Goal: Information Seeking & Learning: Learn about a topic

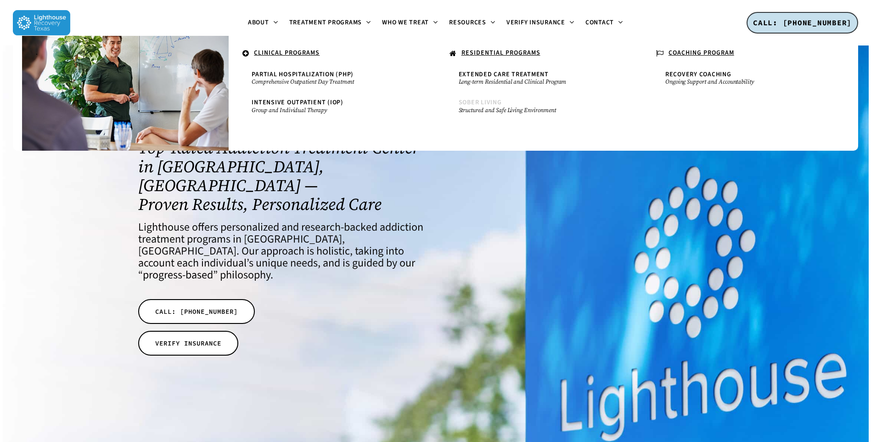
click at [471, 101] on span "Sober Living" at bounding box center [480, 102] width 43 height 9
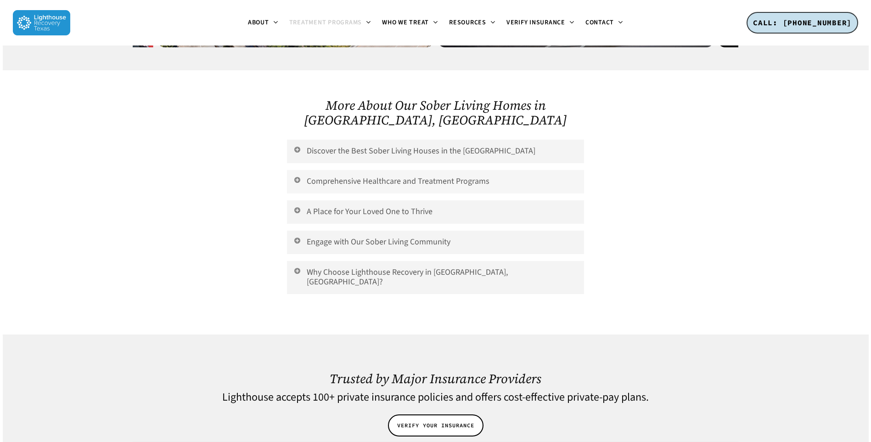
scroll to position [1837, 0]
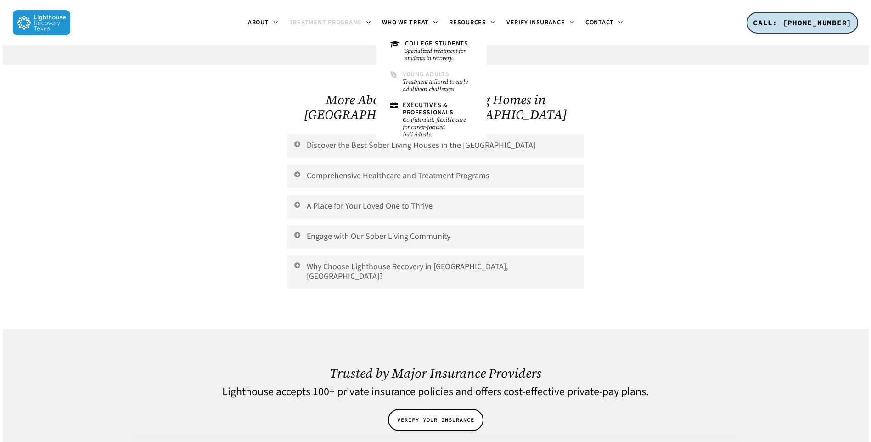
click at [413, 83] on small "Treatment tailored to early adulthood challenges." at bounding box center [438, 85] width 70 height 15
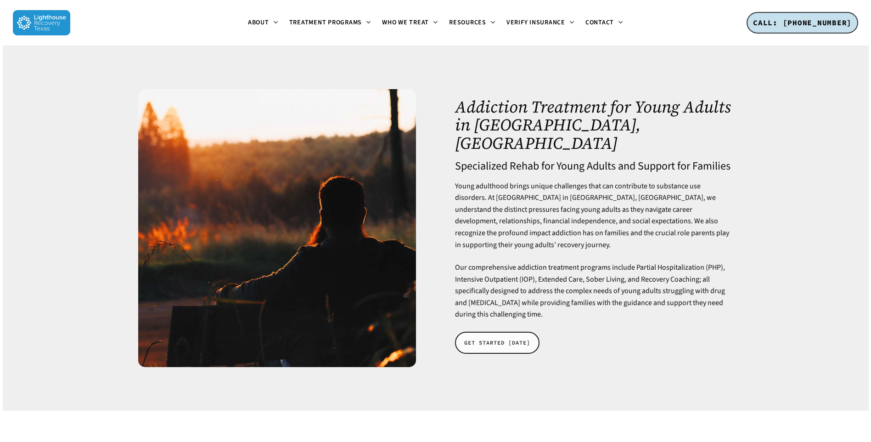
click at [486, 338] on span "GET STARTED TODAY" at bounding box center [497, 342] width 66 height 9
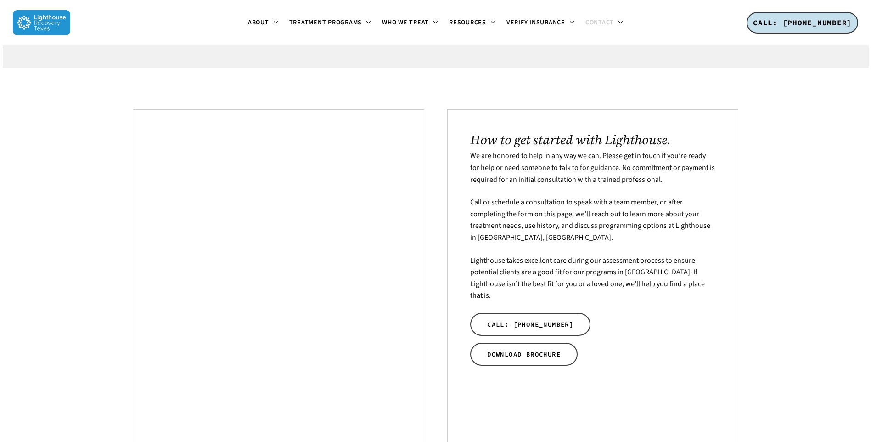
scroll to position [138, 0]
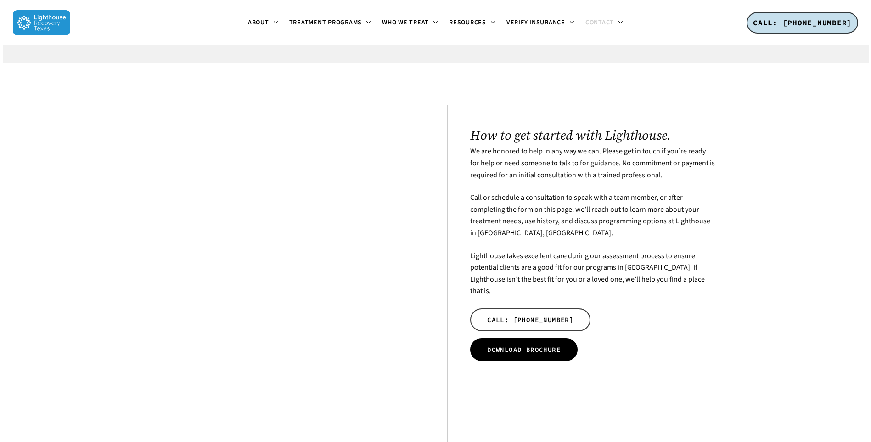
click at [562, 344] on link "DOWNLOAD BROCHURE" at bounding box center [523, 349] width 107 height 23
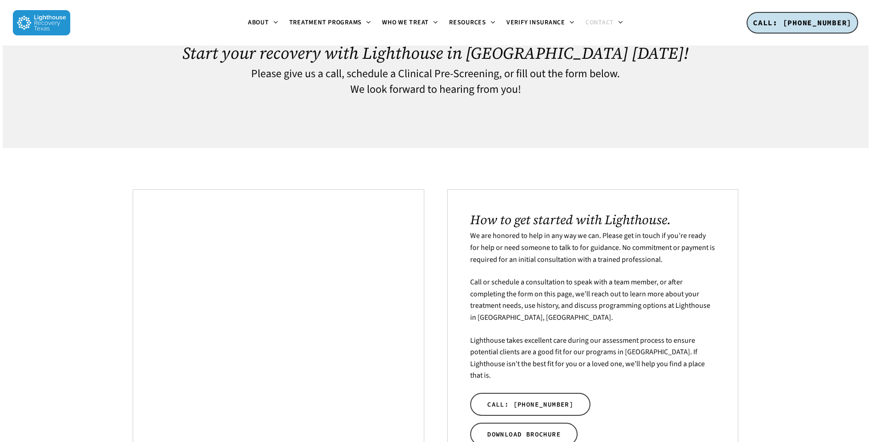
scroll to position [0, 0]
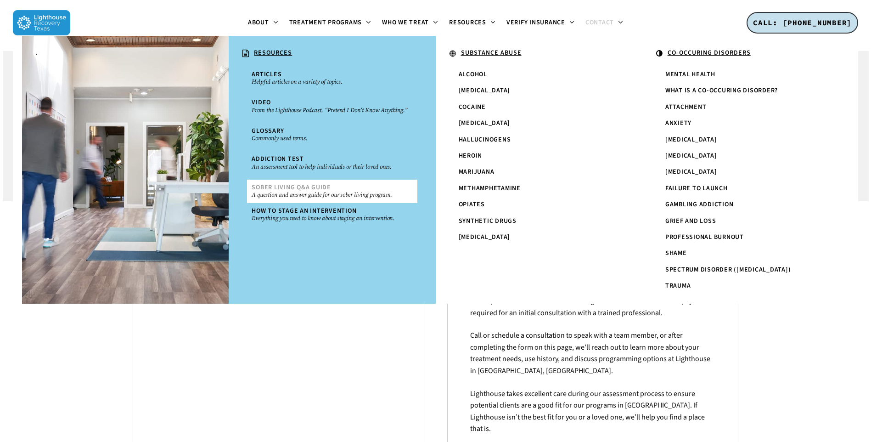
click at [302, 190] on span "Sober Living Q&A Guide" at bounding box center [291, 187] width 79 height 9
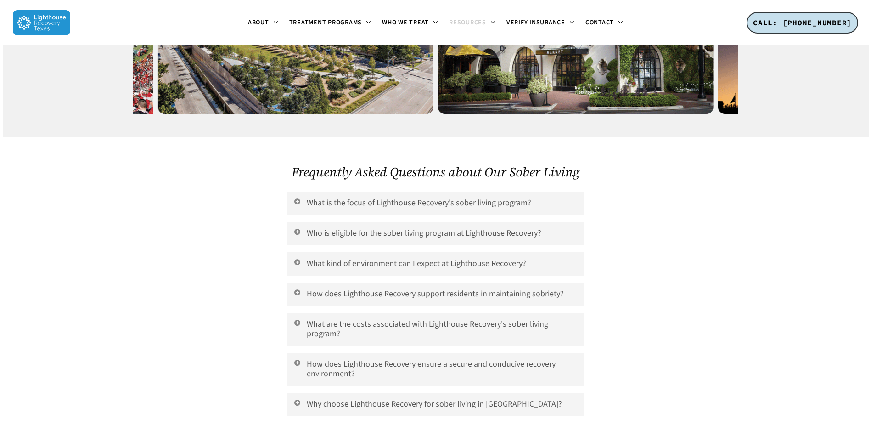
scroll to position [2709, 0]
click at [383, 191] on link "What is the focus of Lighthouse Recovery's sober living program?" at bounding box center [435, 202] width 297 height 23
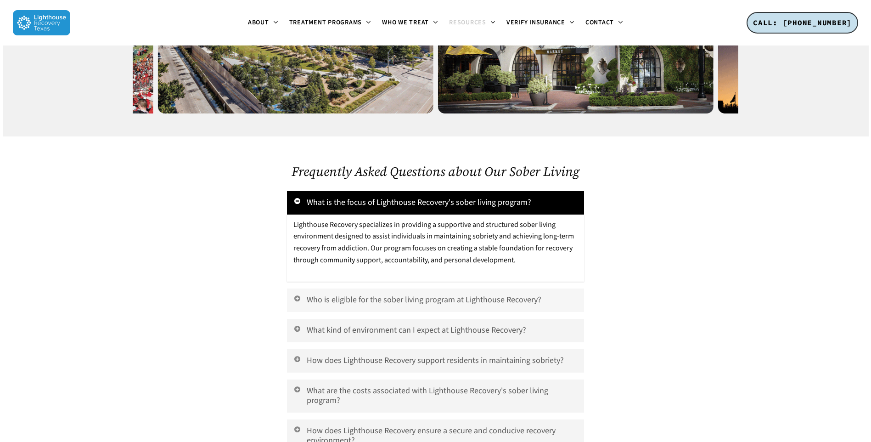
click at [404, 288] on link "Who is eligible for the sober living program at Lighthouse Recovery?" at bounding box center [435, 299] width 297 height 23
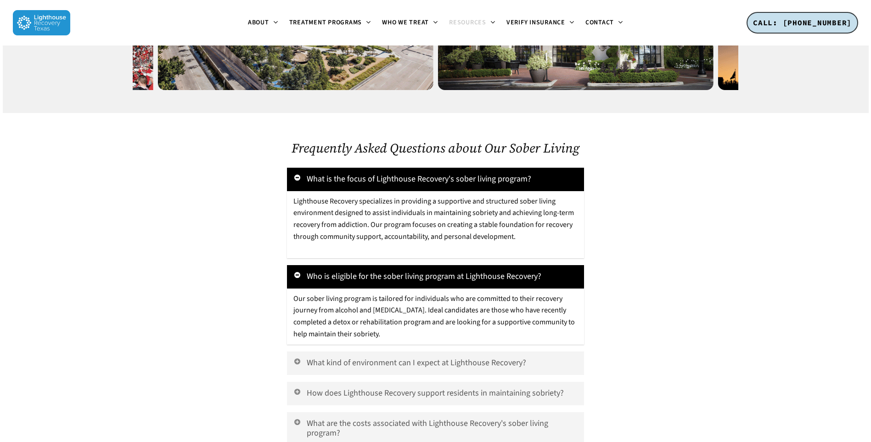
scroll to position [2755, 0]
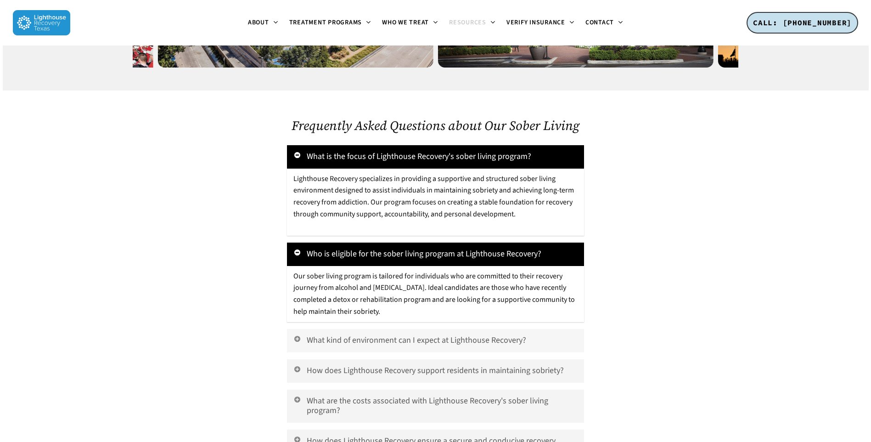
click at [373, 329] on link "What kind of environment can I expect at Lighthouse Recovery?" at bounding box center [435, 340] width 297 height 23
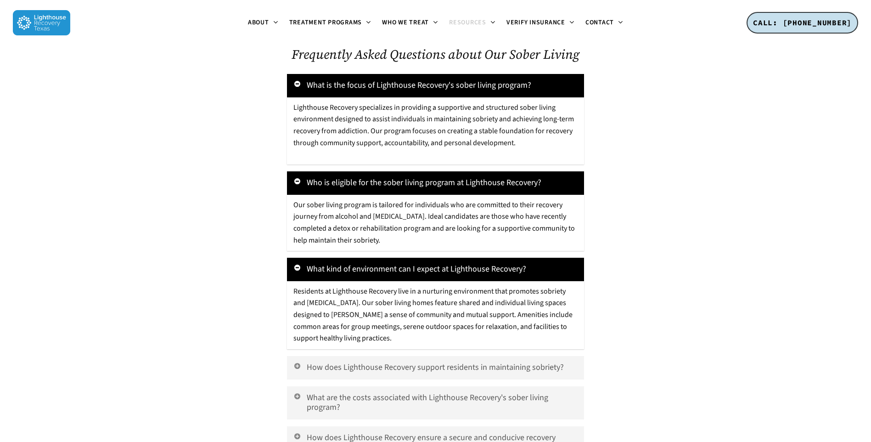
scroll to position [2847, 0]
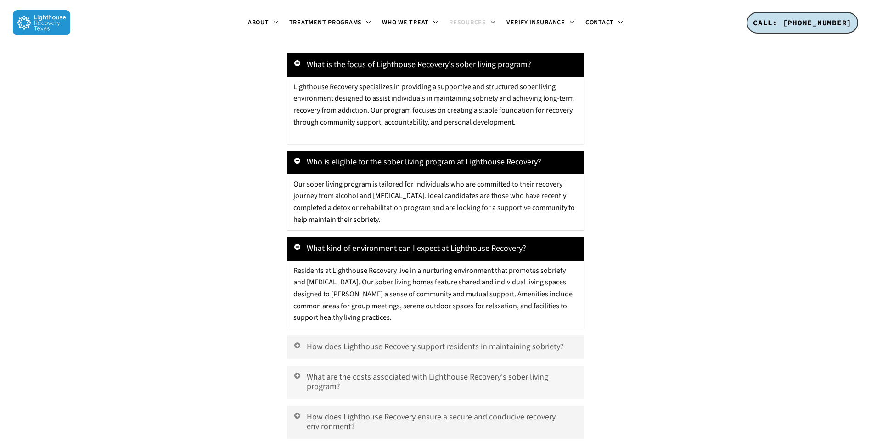
click at [379, 366] on link "What are the costs associated with Lighthouse Recovery's sober living program?" at bounding box center [435, 382] width 297 height 33
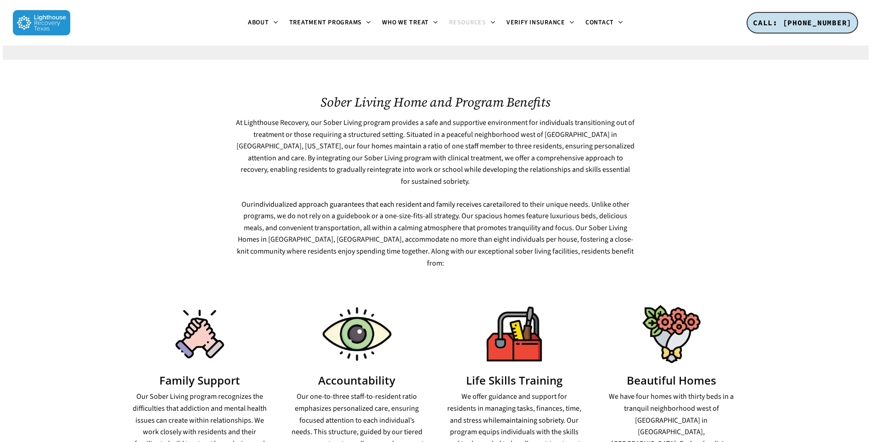
scroll to position [321, 0]
